Goal: Check status

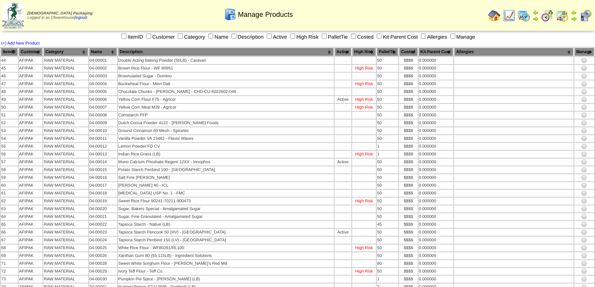
scroll to position [2181, 0]
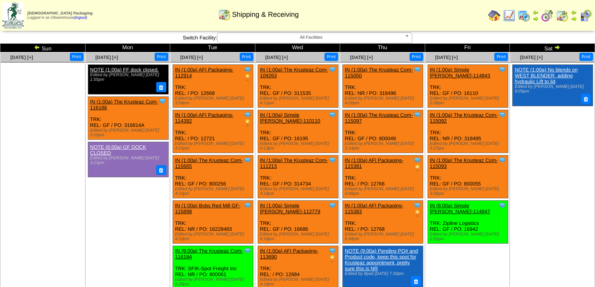
click at [36, 48] on img at bounding box center [37, 47] width 6 height 6
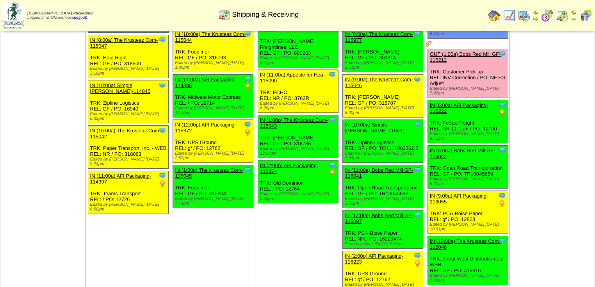
scroll to position [187, 0]
